Goal: Register for event/course

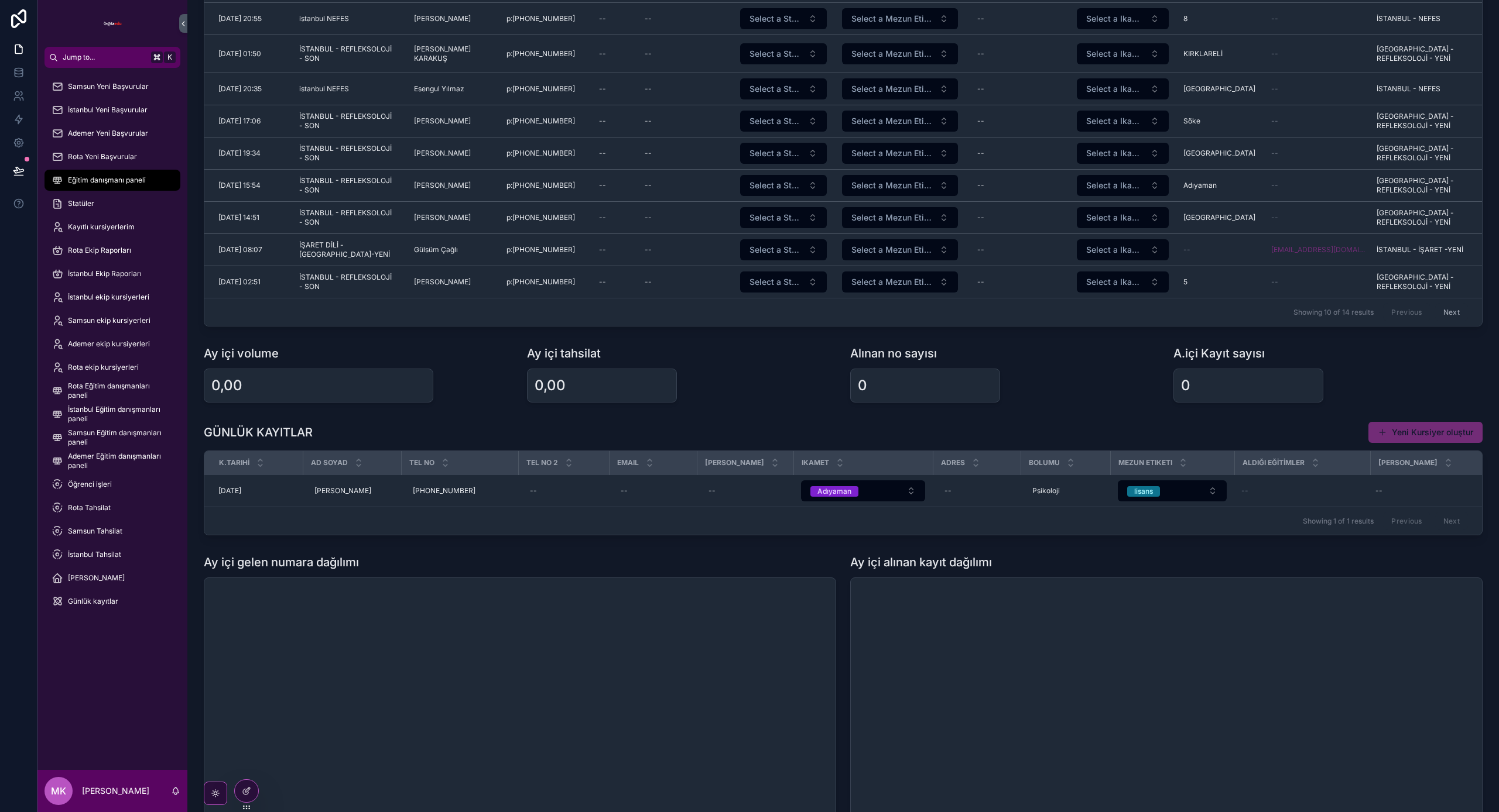
scroll to position [132, 0]
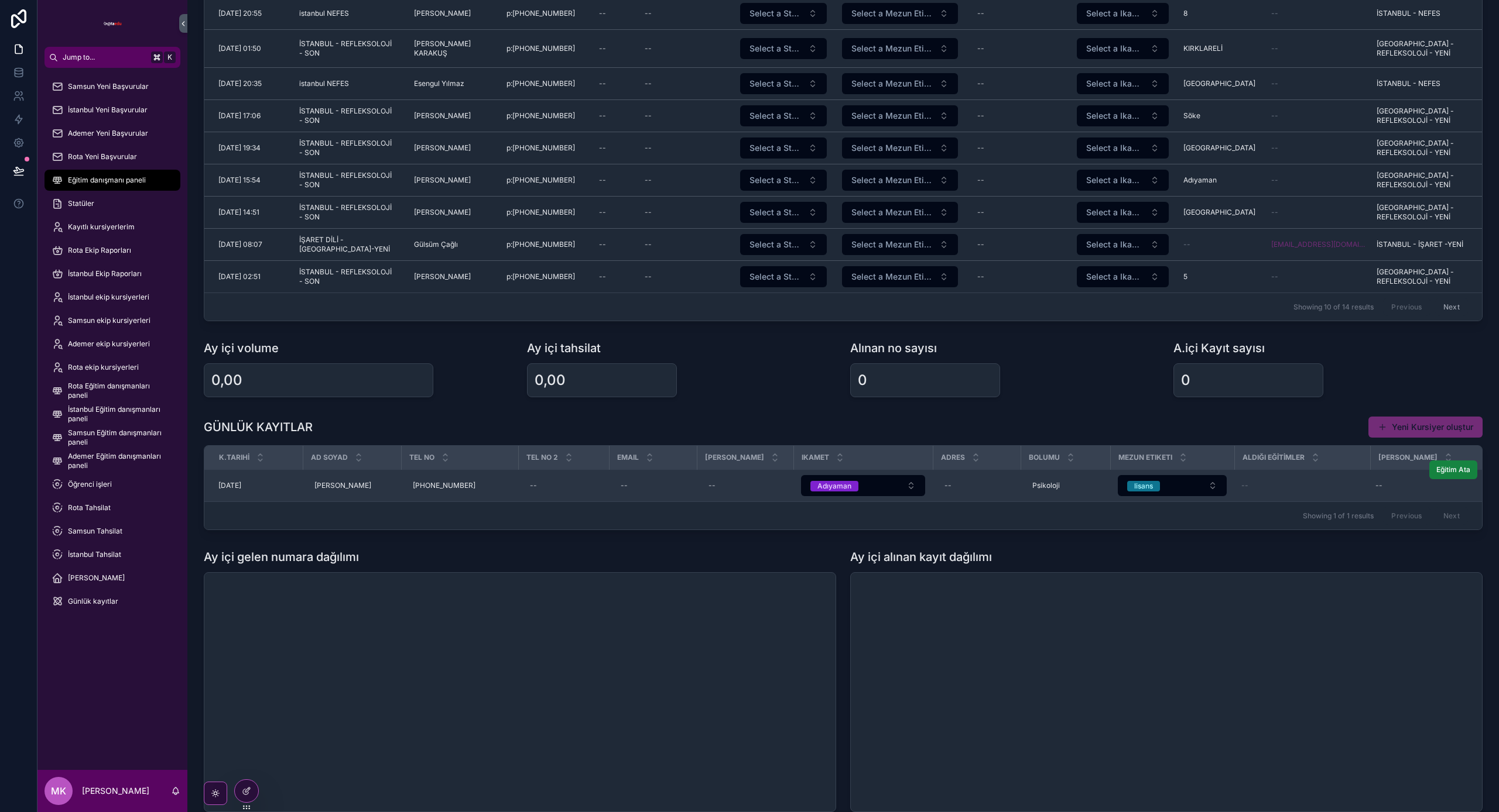
click at [1451, 472] on span "Eğitim Ata" at bounding box center [1453, 470] width 34 height 9
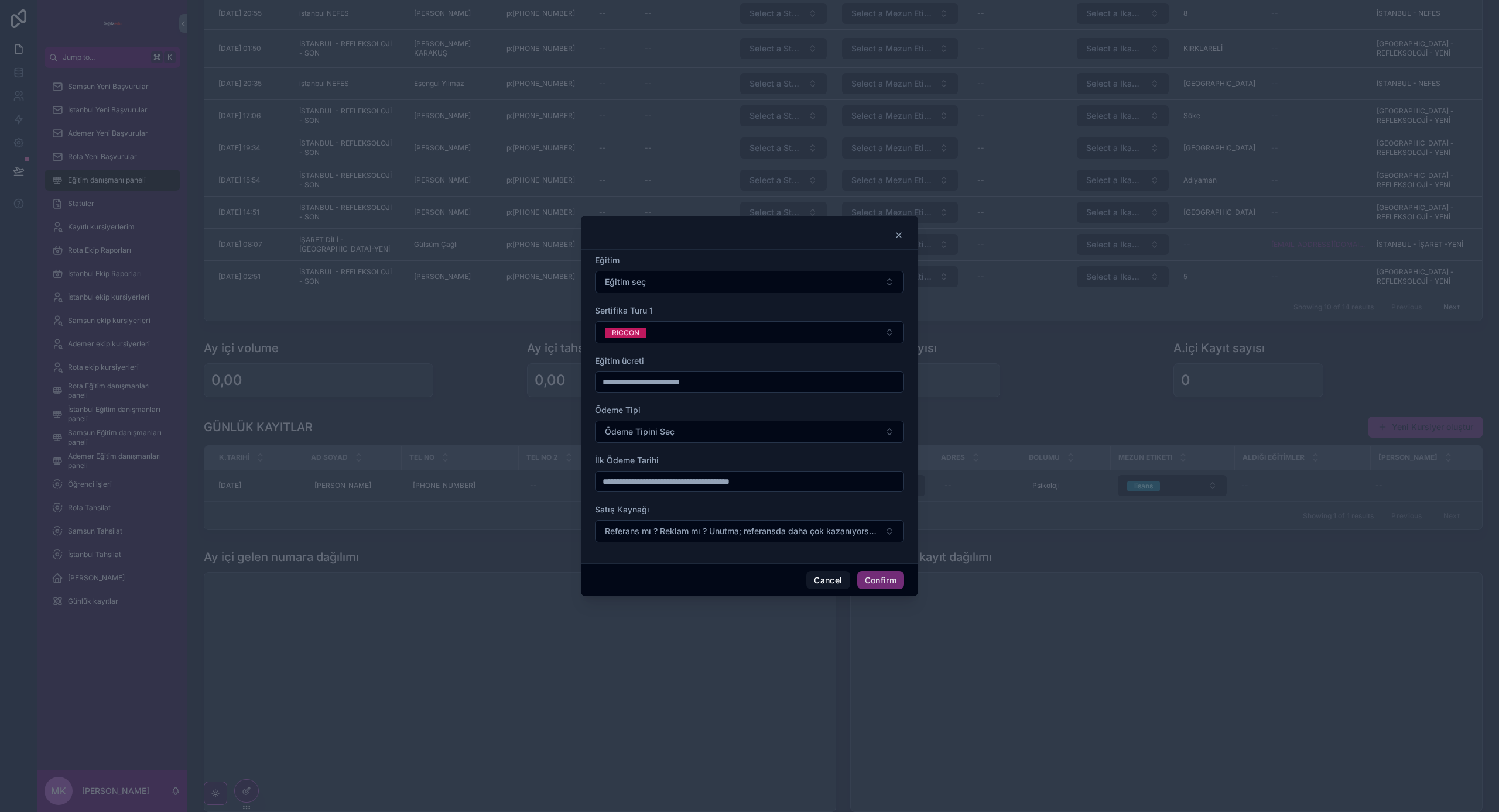
scroll to position [131, 0]
click at [663, 288] on button "Eğitim seç" at bounding box center [750, 282] width 309 height 22
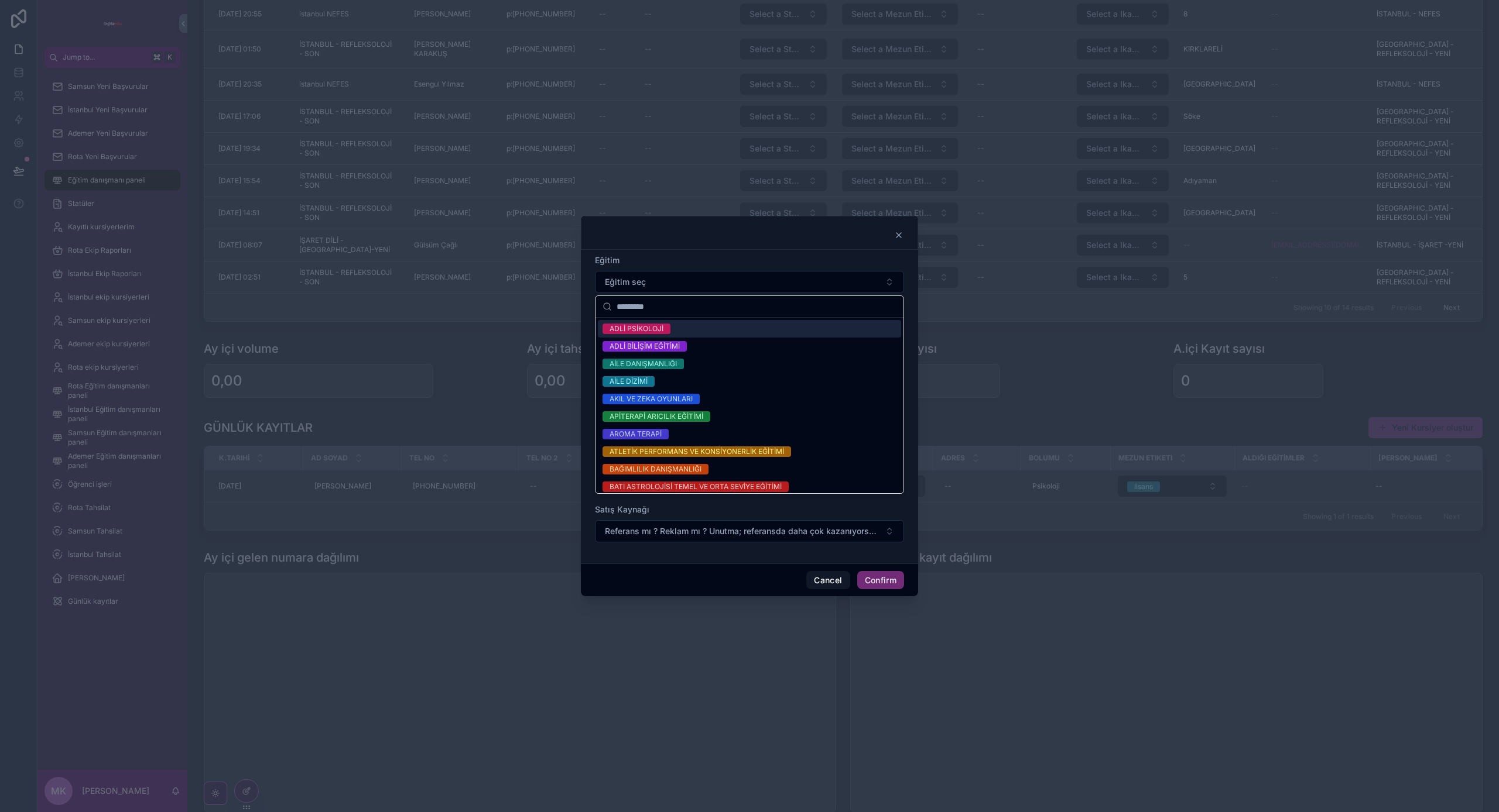
click at [658, 334] on div "ADLİ PSİKOLOJİ" at bounding box center [749, 329] width 303 height 17
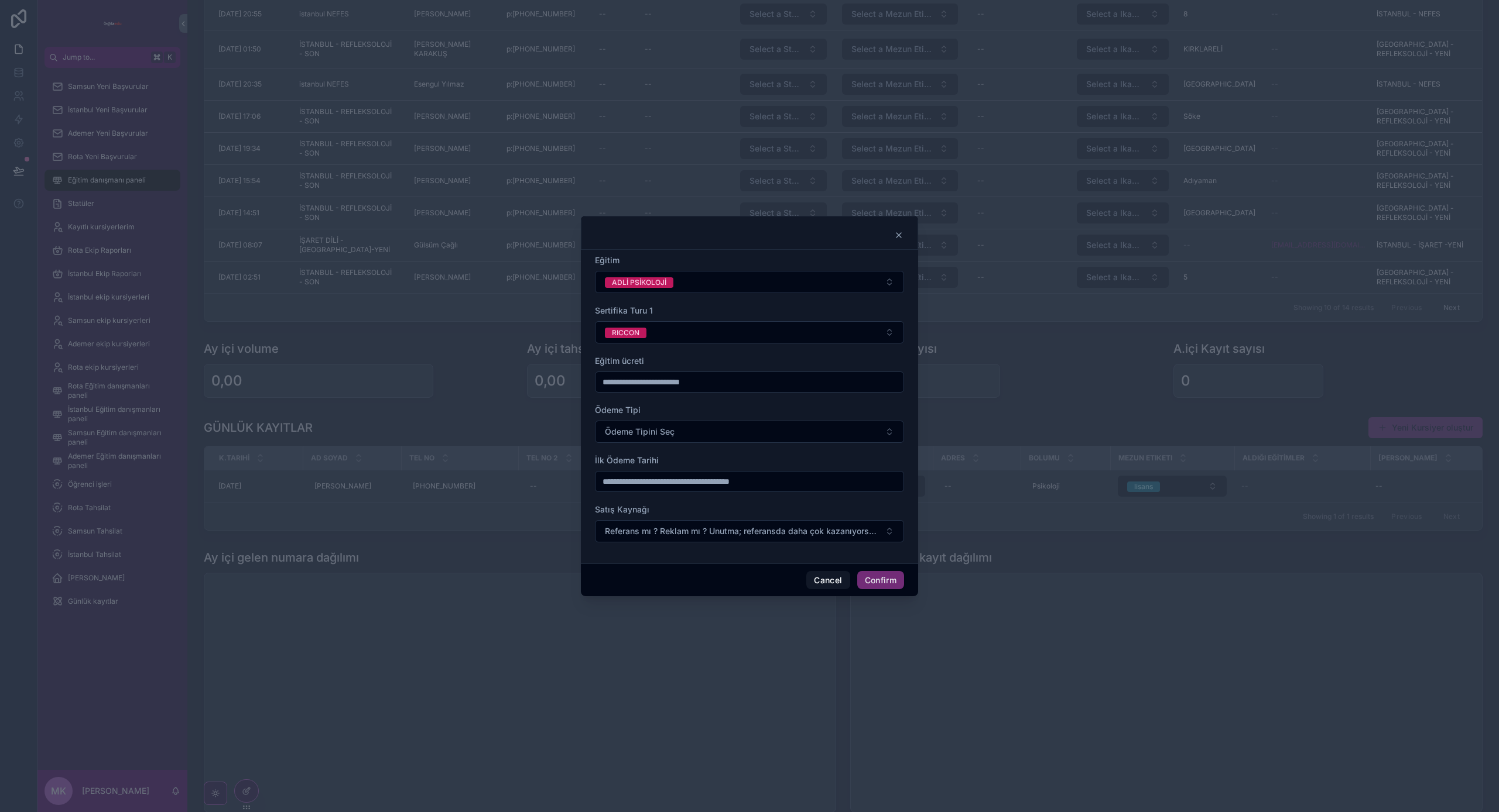
click at [638, 383] on input "text" at bounding box center [750, 382] width 308 height 16
click at [658, 386] on input "text" at bounding box center [750, 382] width 308 height 16
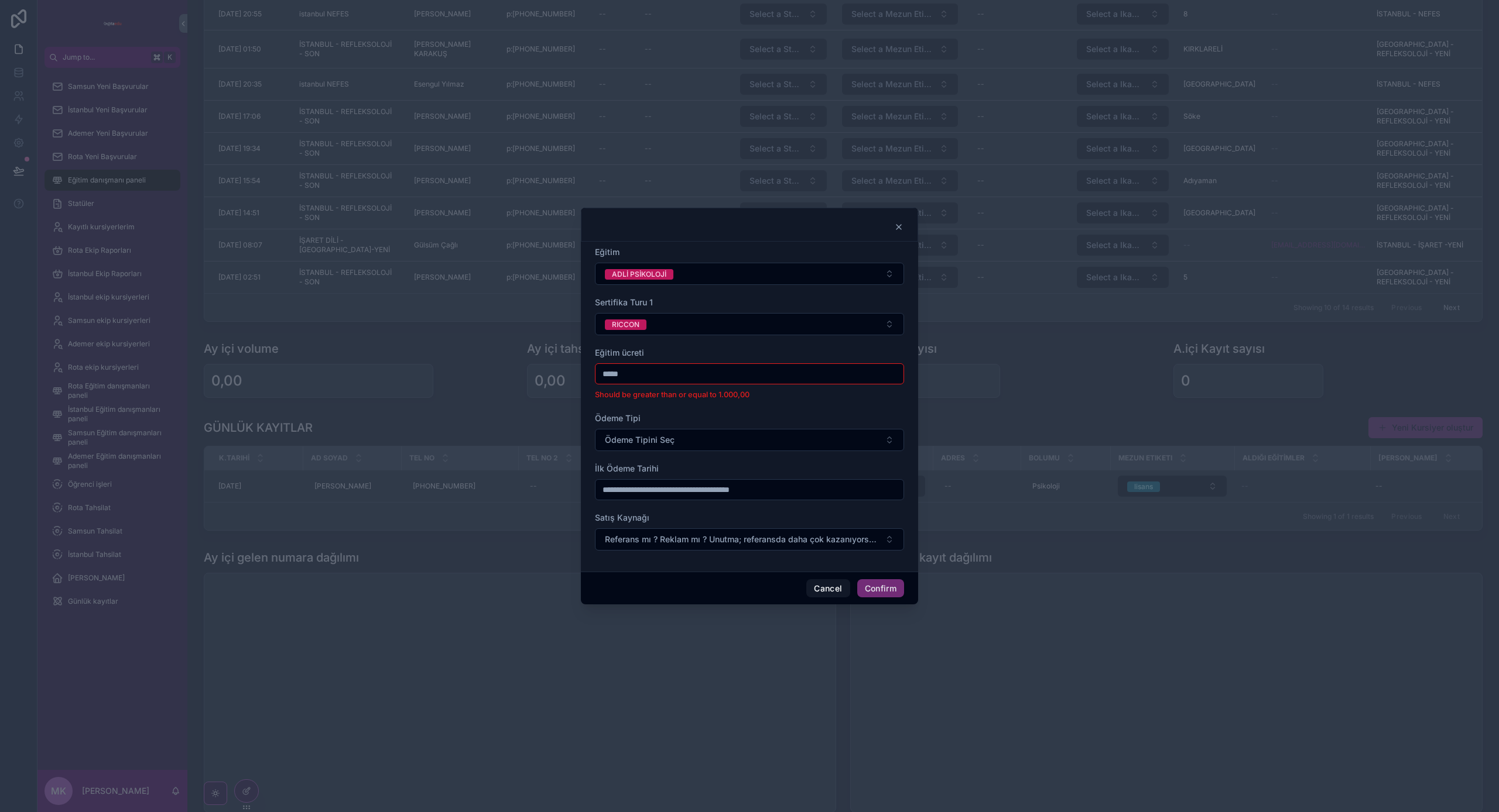
type input "******"
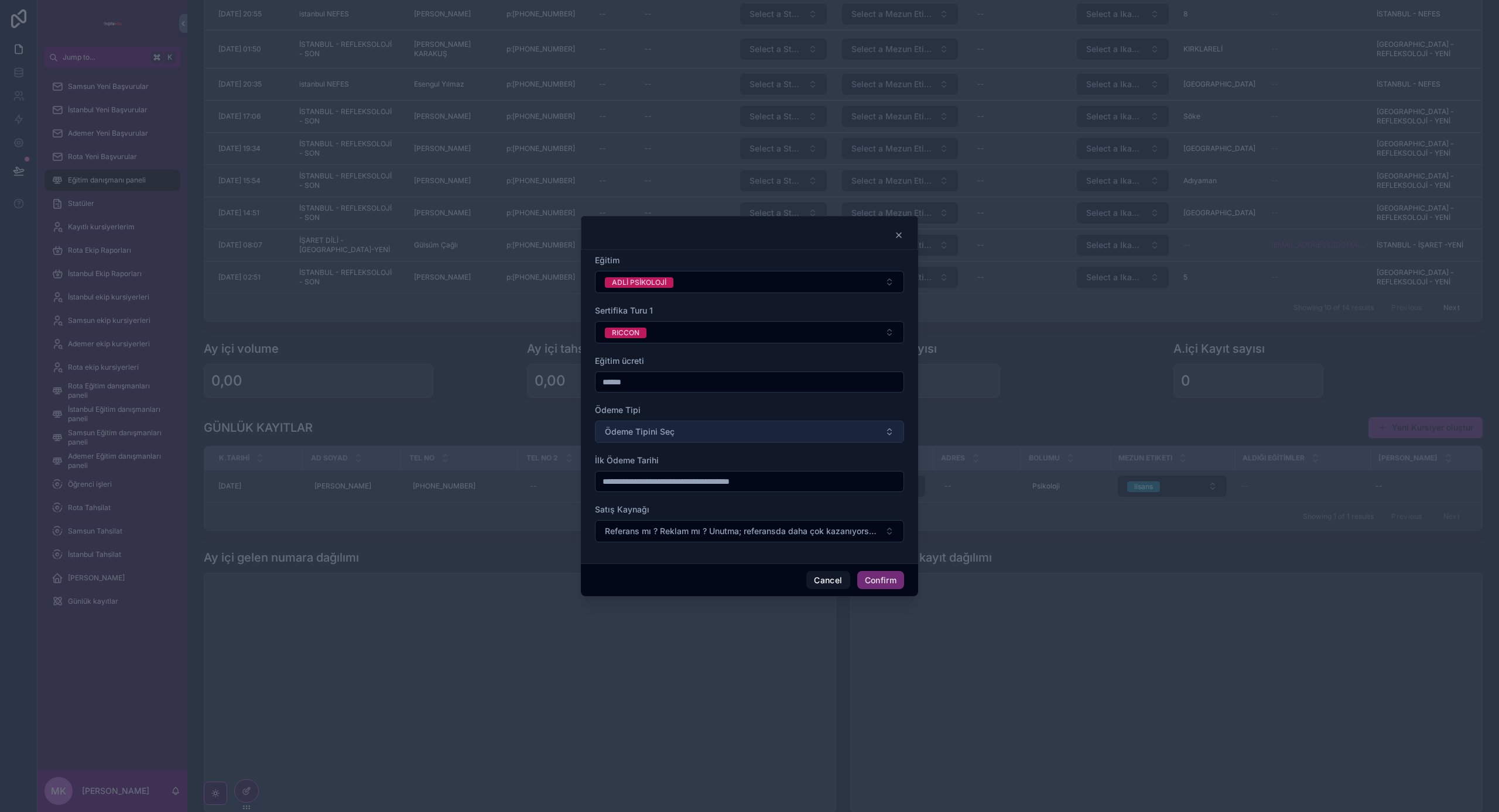
click at [656, 433] on span "Ödeme Tipini Seç" at bounding box center [640, 431] width 70 height 11
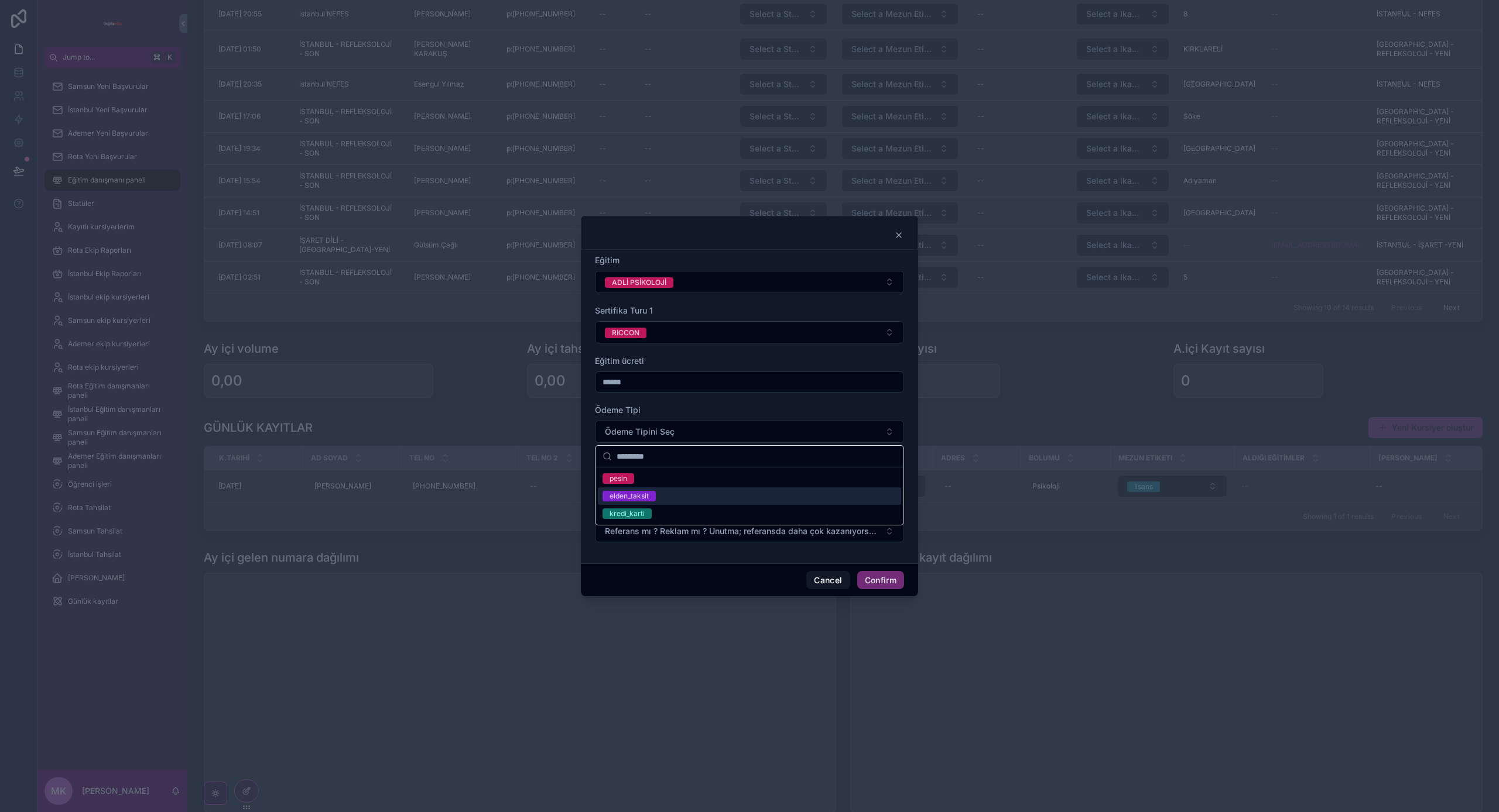
click at [644, 502] on div "elden_taksit" at bounding box center [749, 496] width 303 height 17
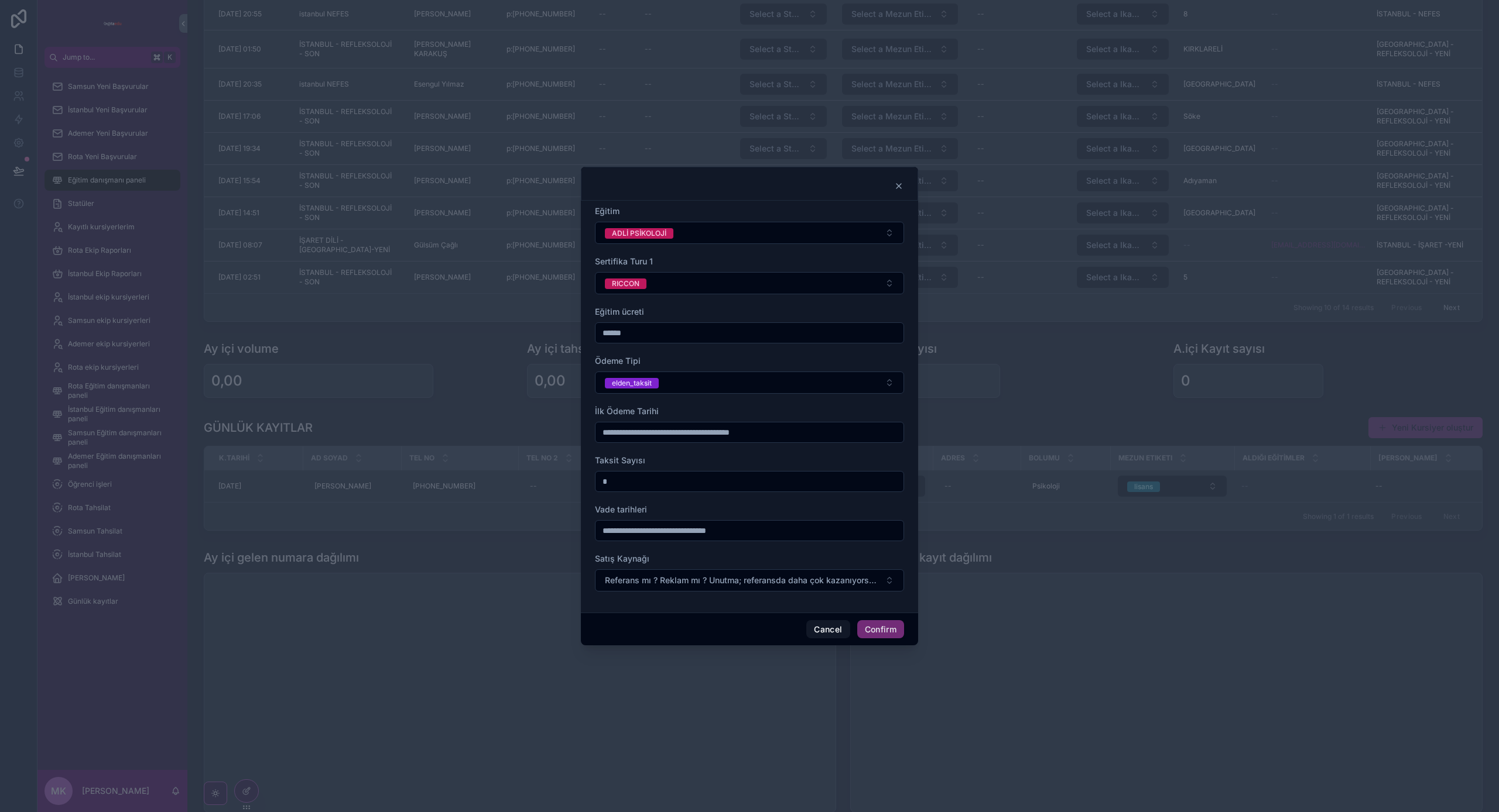
click at [638, 436] on input "text" at bounding box center [750, 432] width 308 height 16
click at [705, 630] on button "30" at bounding box center [707, 632] width 21 height 21
type input "**********"
click at [625, 488] on input "*" at bounding box center [750, 482] width 308 height 16
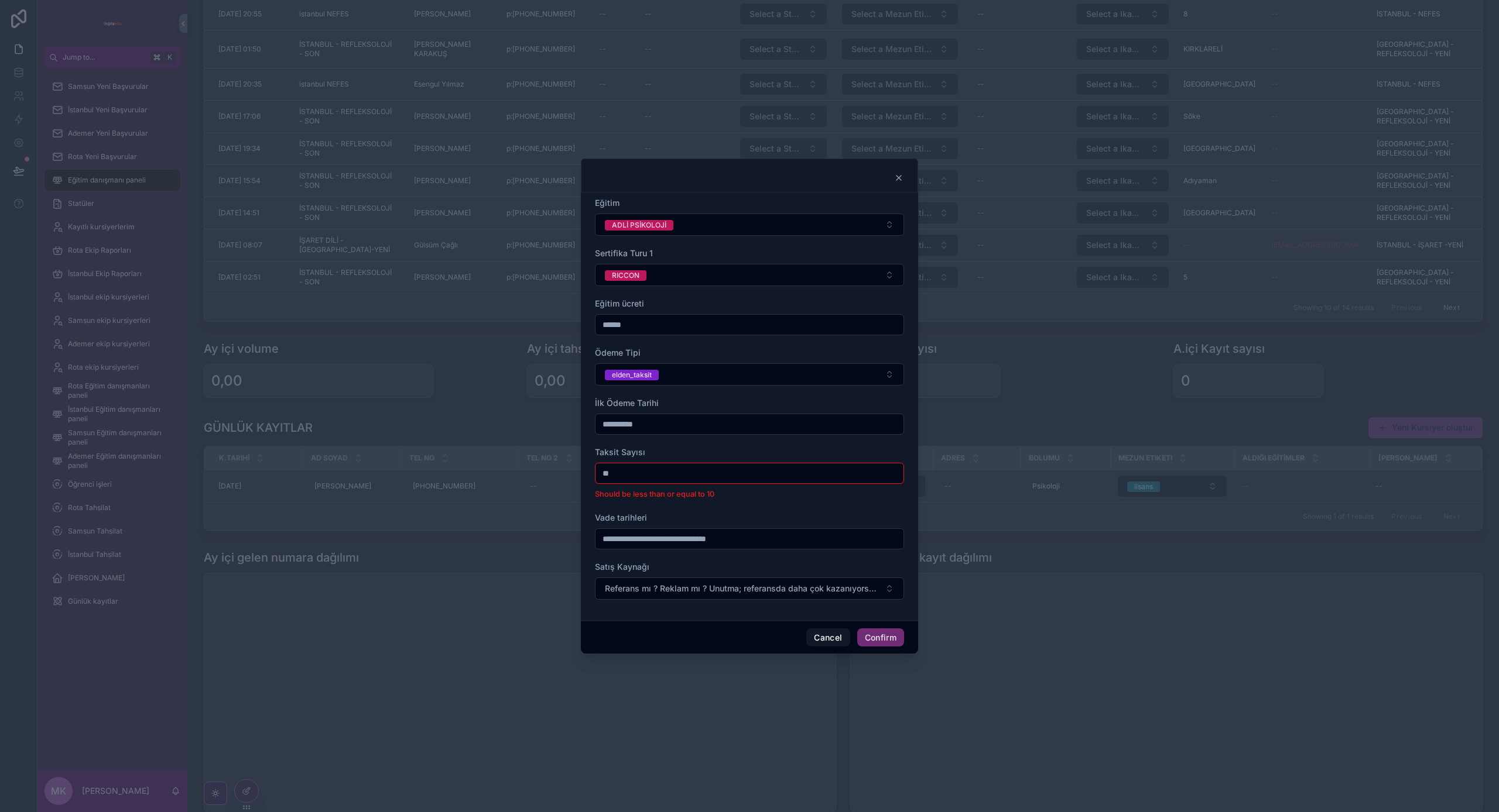
type input "*"
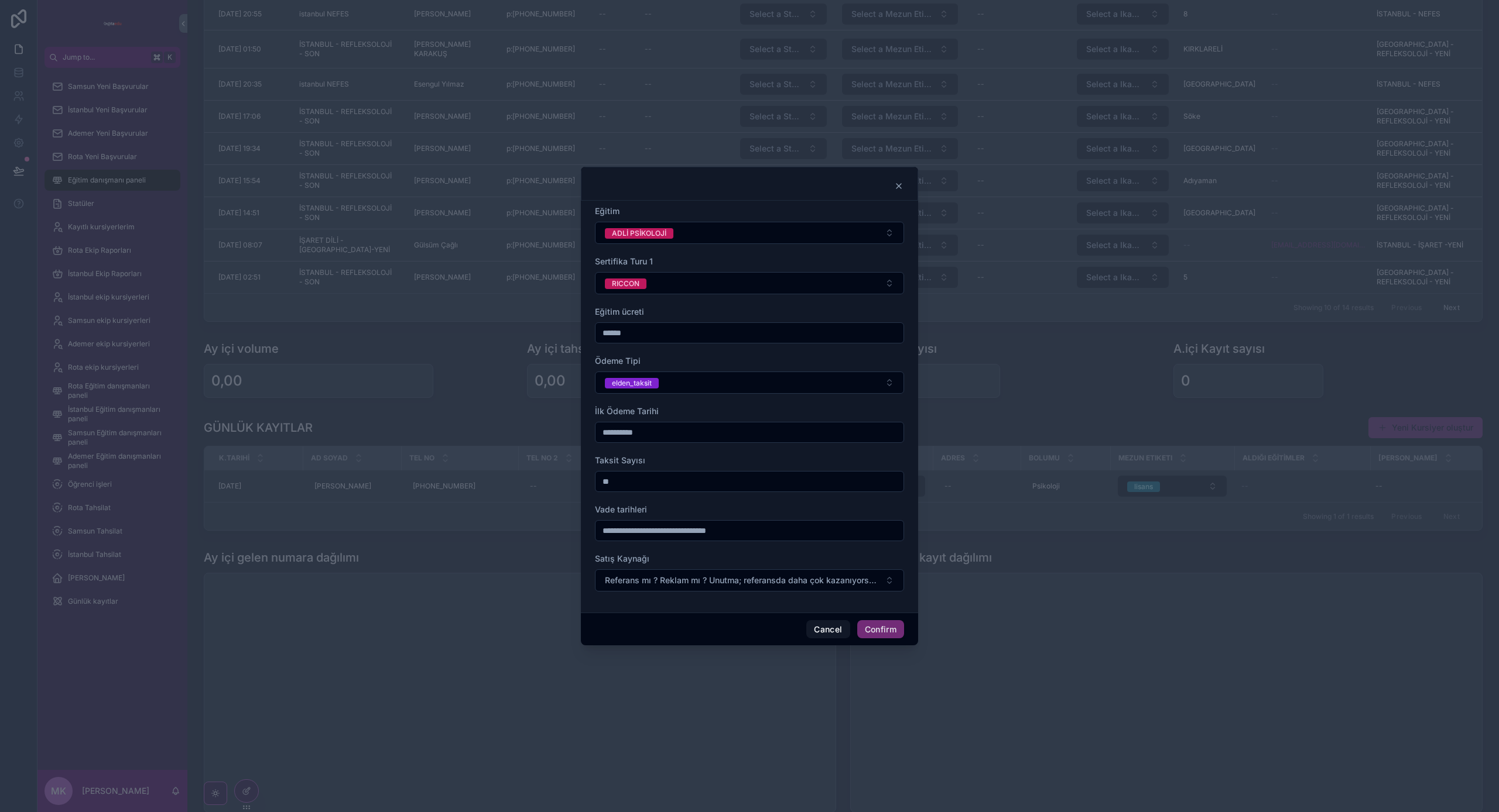
type input "**"
click at [679, 534] on input "text" at bounding box center [750, 530] width 308 height 16
type input "**"
click at [665, 575] on span "Referans mı ? Reklam mı ? Unutma; referansda daha çok kazanıyorsun. 💵" at bounding box center [742, 580] width 275 height 11
click at [676, 625] on div "REKLAM" at bounding box center [749, 627] width 303 height 17
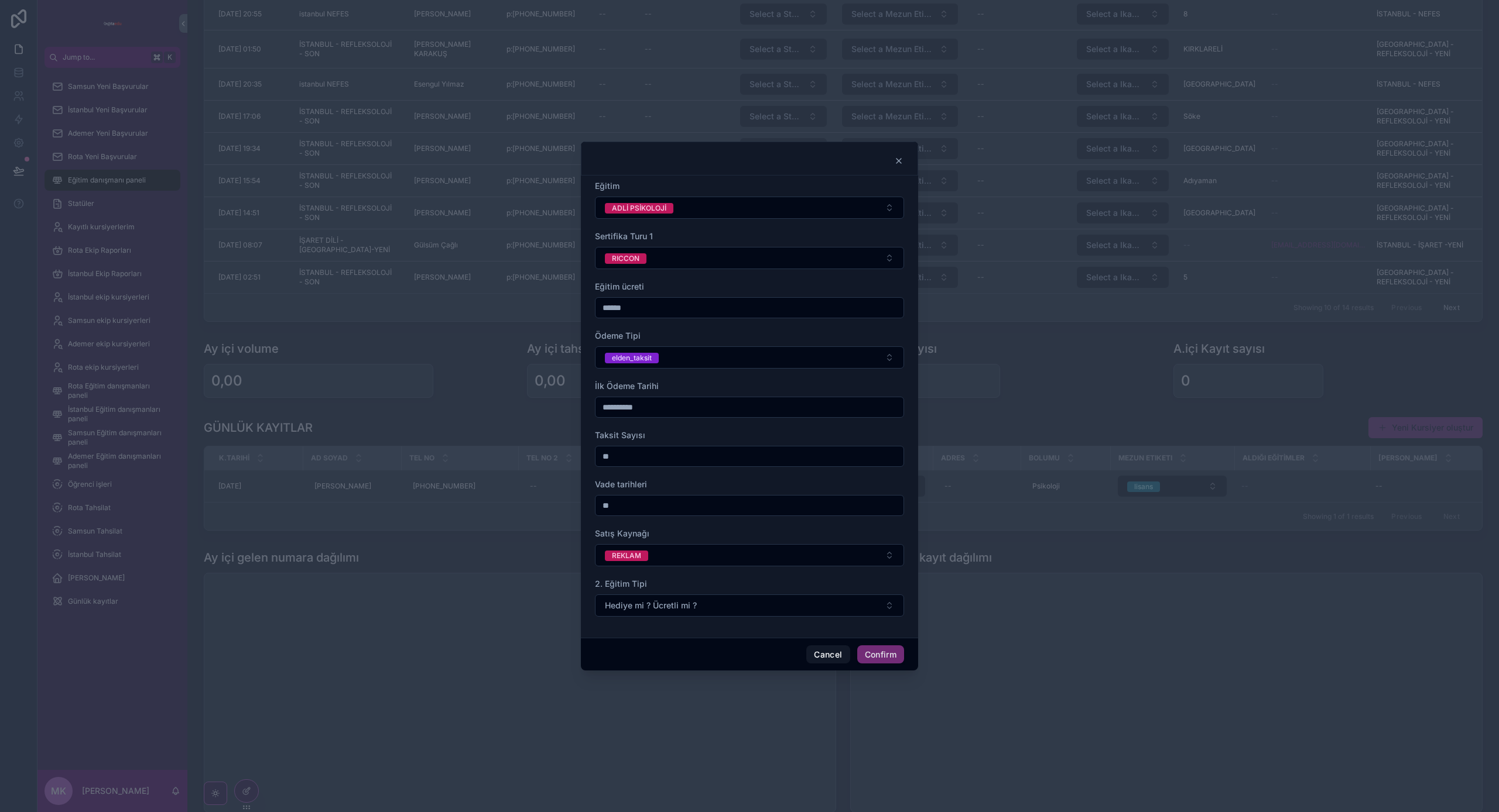
scroll to position [0, 0]
click at [889, 653] on button "Confirm" at bounding box center [881, 655] width 47 height 19
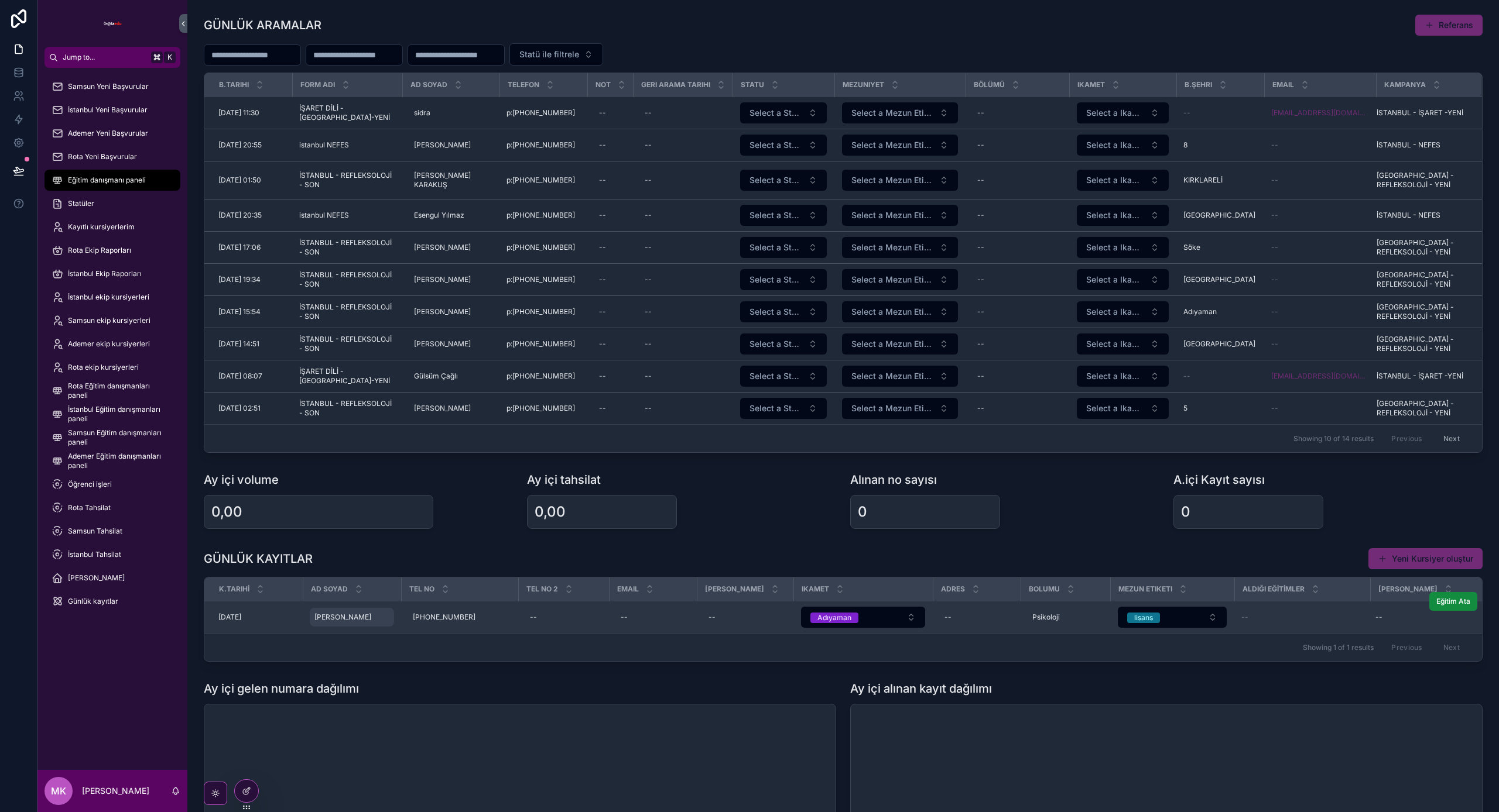
click at [352, 620] on span "[PERSON_NAME]" at bounding box center [343, 617] width 57 height 9
